Goal: Task Accomplishment & Management: Complete application form

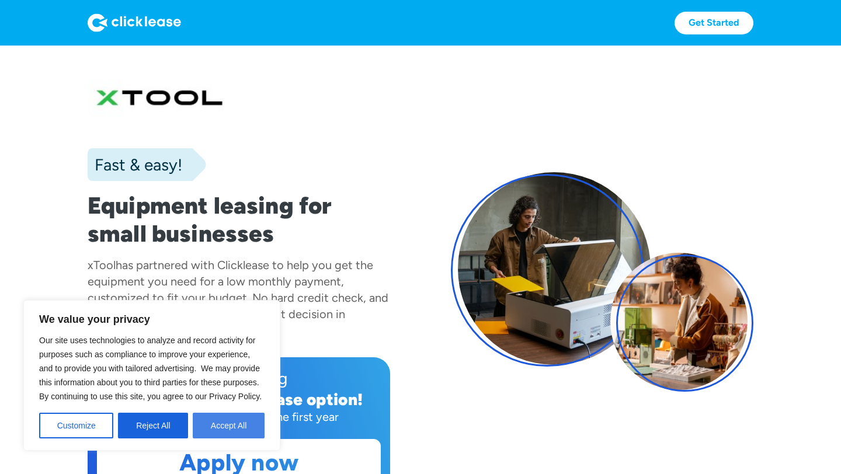
click at [222, 415] on button "Accept All" at bounding box center [229, 426] width 72 height 26
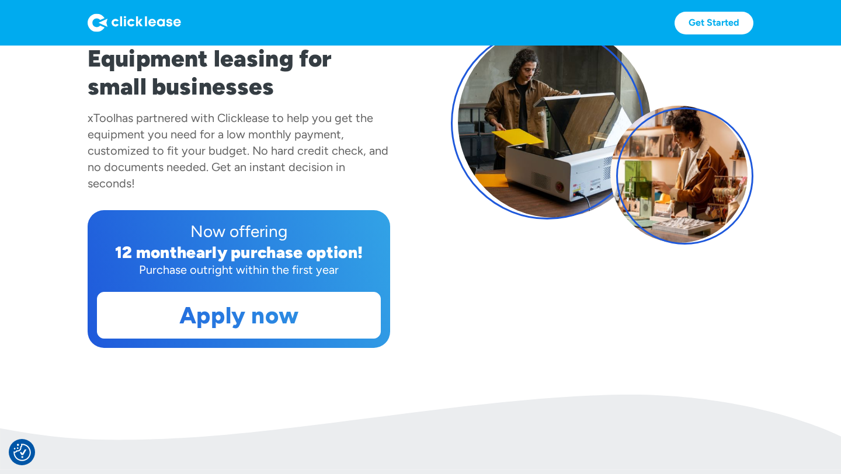
scroll to position [154, 0]
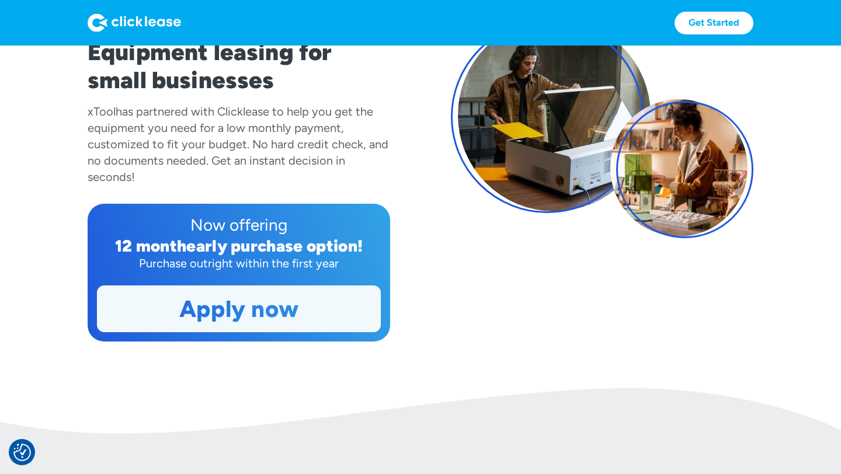
click at [211, 298] on link "Apply now" at bounding box center [239, 309] width 283 height 46
